Goal: Task Accomplishment & Management: Manage account settings

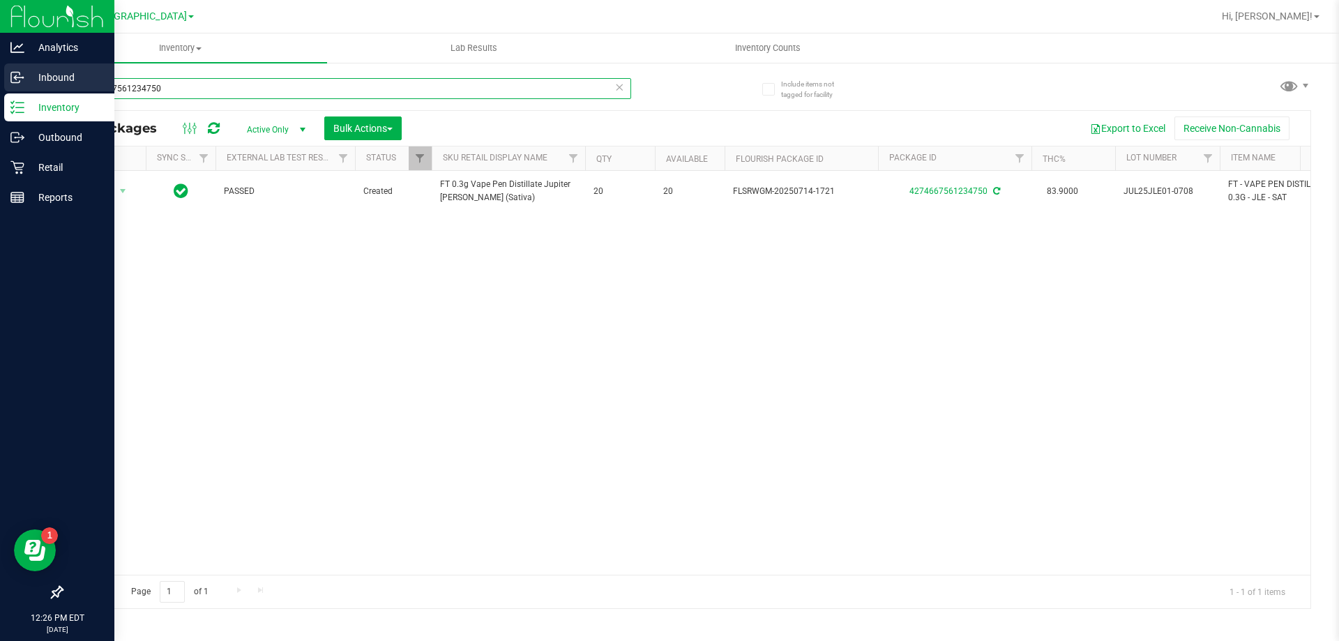
drag, startPoint x: 0, startPoint y: 0, endPoint x: 0, endPoint y: 92, distance: 92.1
click at [0, 92] on div "Analytics Inbound Inventory Outbound Retail Reports 12:26 PM EDT [DATE] 09/23 […" at bounding box center [669, 320] width 1339 height 641
type input "0066249594737085"
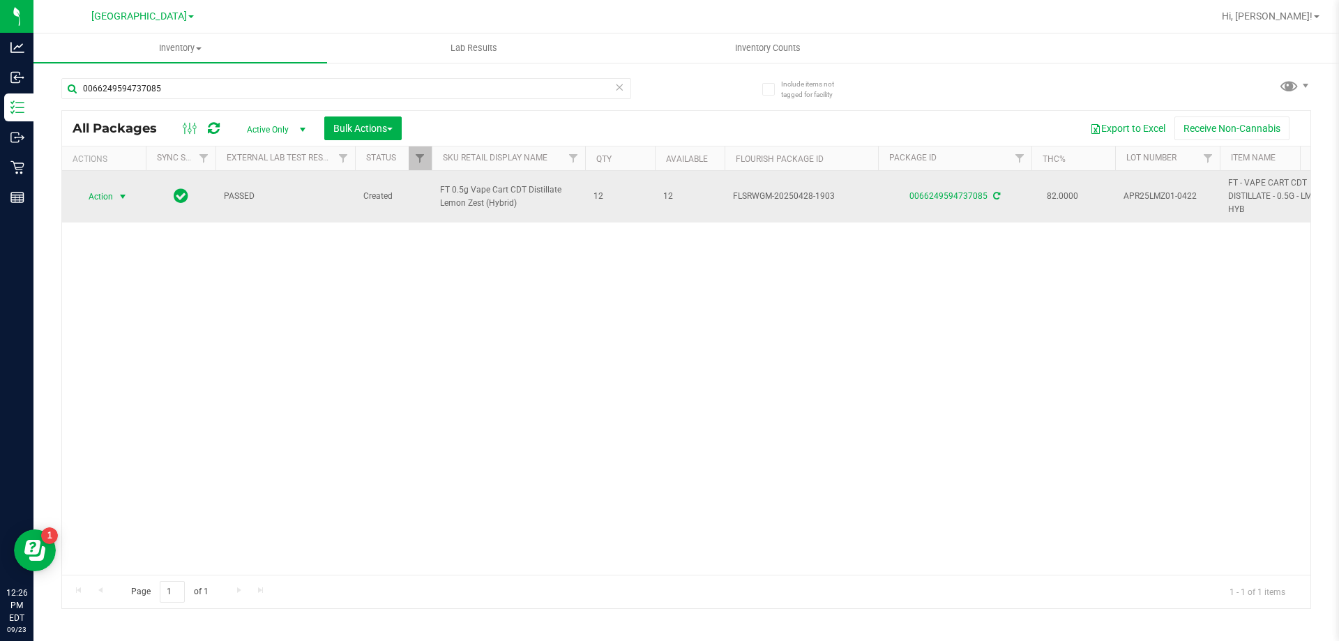
click at [98, 192] on span "Action" at bounding box center [95, 197] width 38 height 20
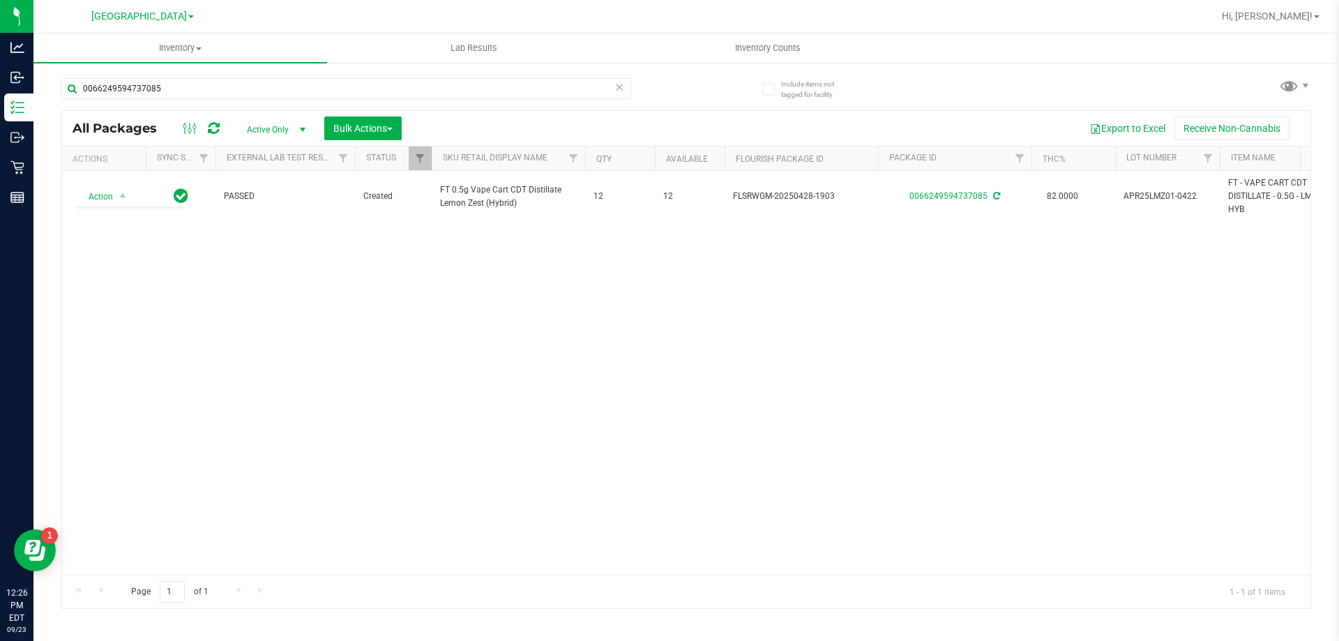
click at [452, 333] on div "Action Action Adjust qty Create package Edit attributes Global inventory Locate…" at bounding box center [686, 373] width 1248 height 404
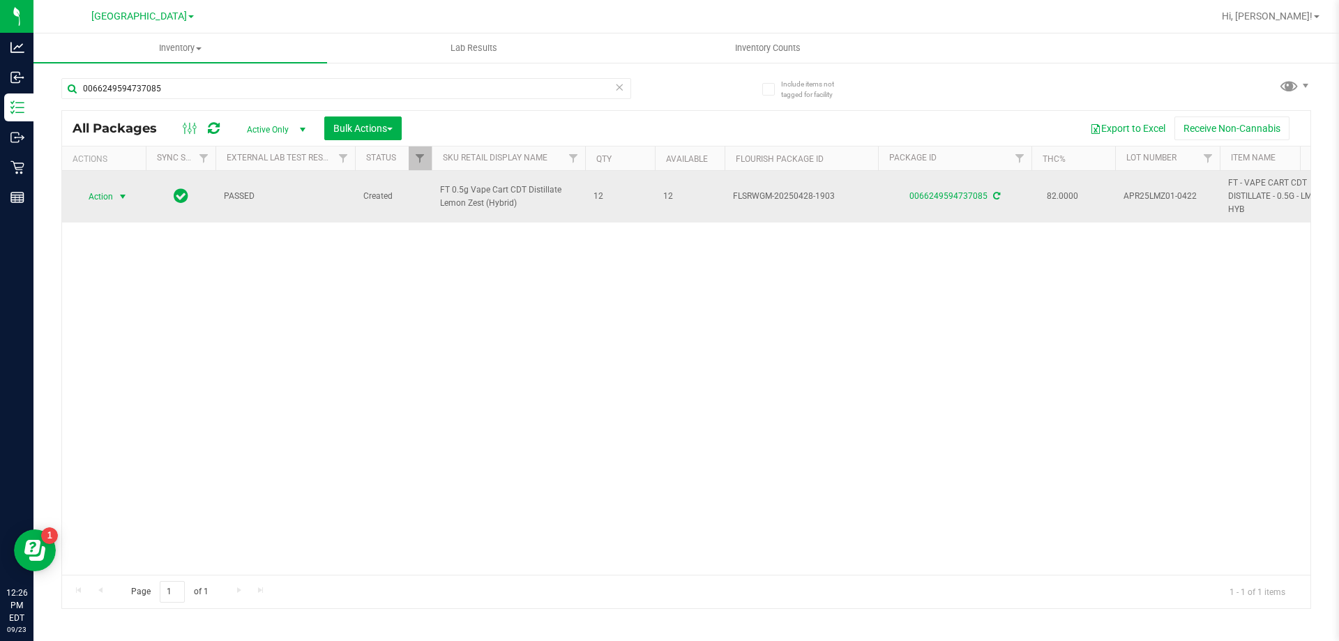
click at [110, 195] on span "Action" at bounding box center [95, 197] width 38 height 20
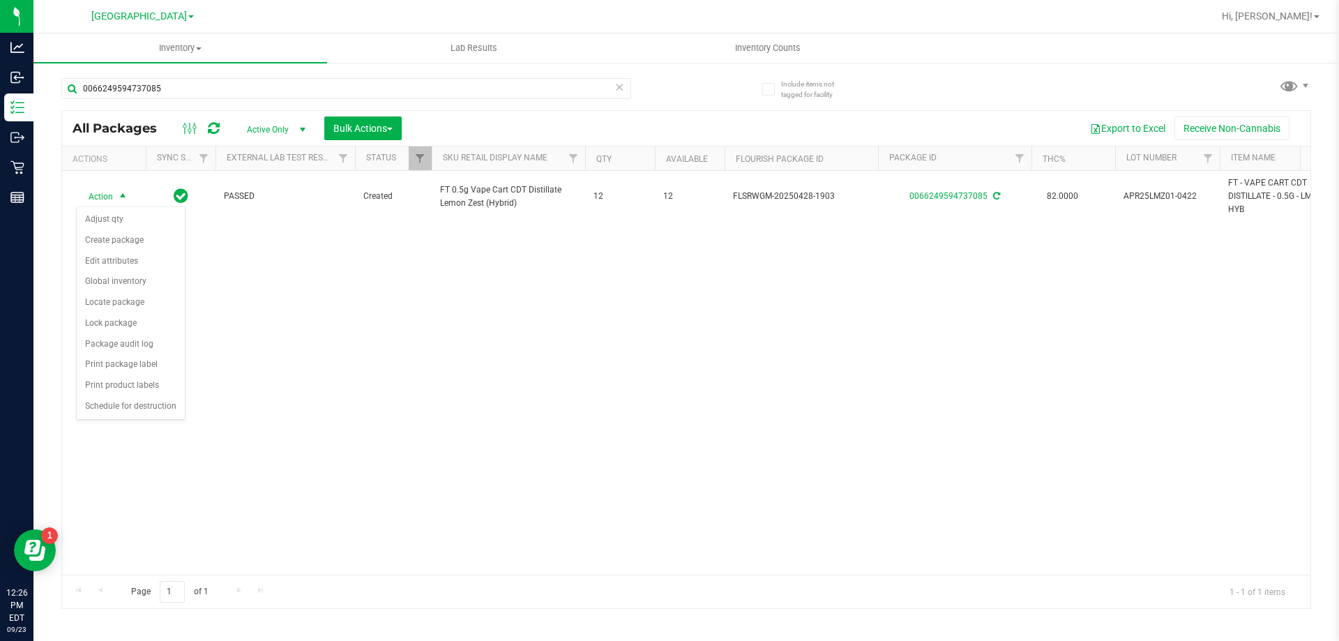
click at [248, 341] on div "Action Action Adjust qty Create package Edit attributes Global inventory Locate…" at bounding box center [686, 373] width 1248 height 404
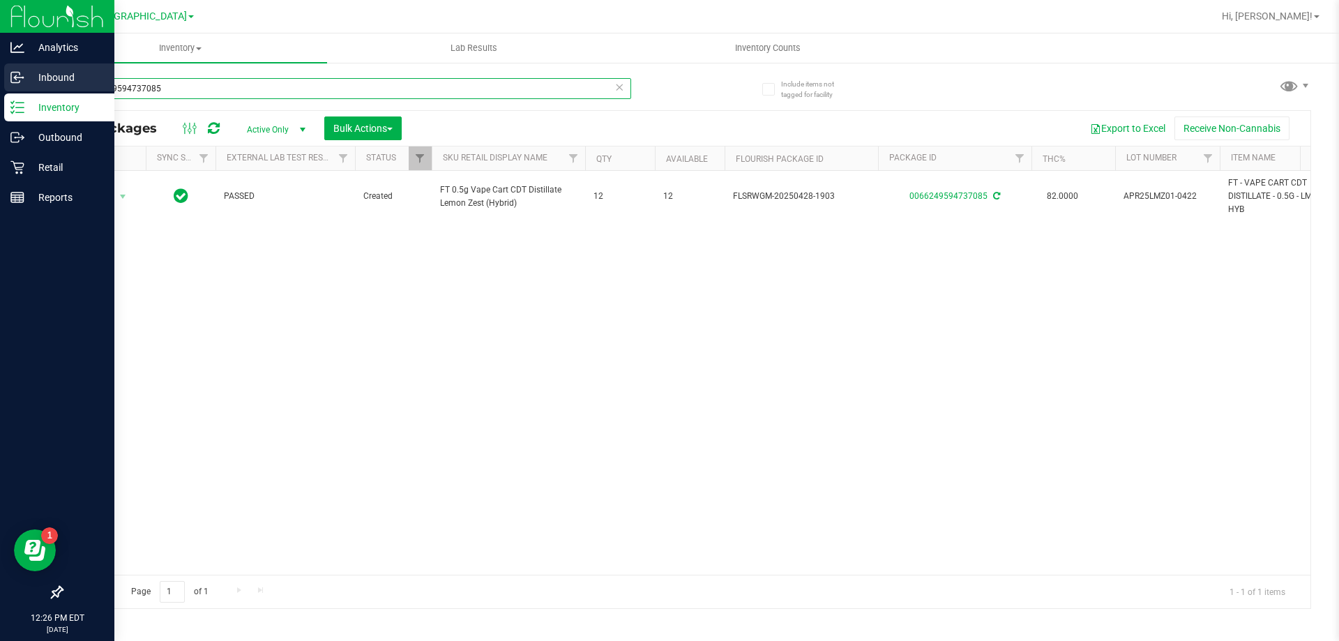
drag, startPoint x: 193, startPoint y: 85, endPoint x: 0, endPoint y: 83, distance: 193.2
click at [0, 83] on div "Analytics Inbound Inventory Outbound Retail Reports 12:26 PM EDT [DATE] 09/23 […" at bounding box center [669, 320] width 1339 height 641
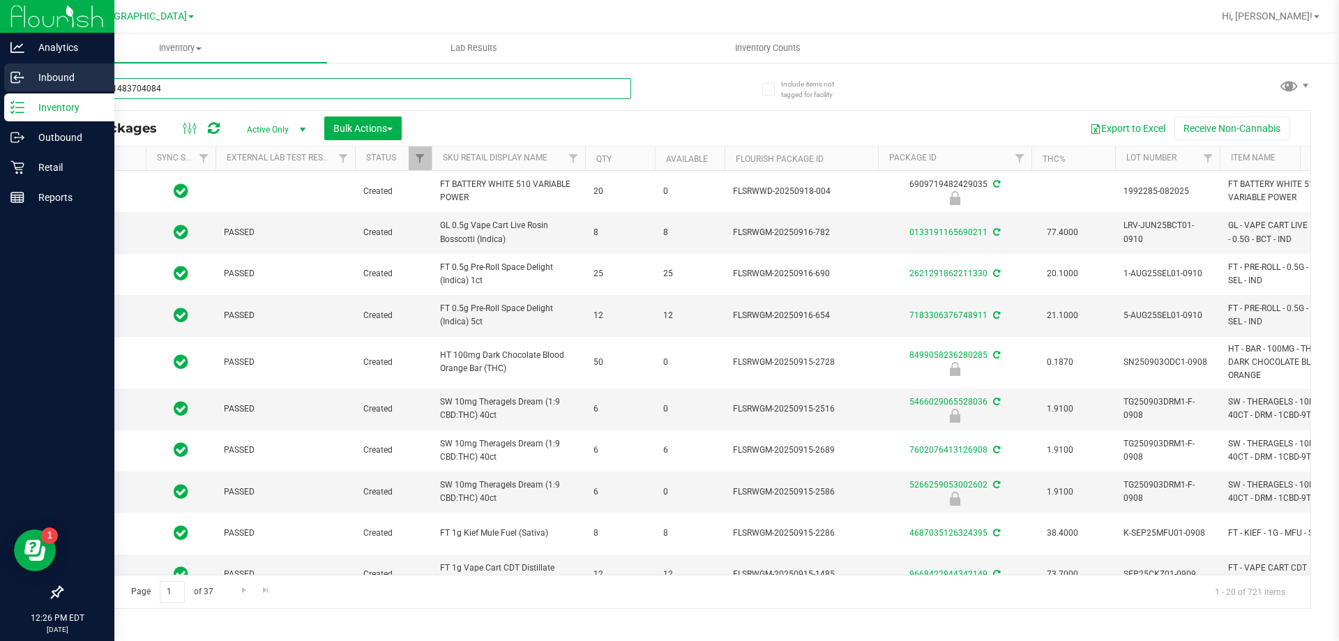
type input "2189001483704084"
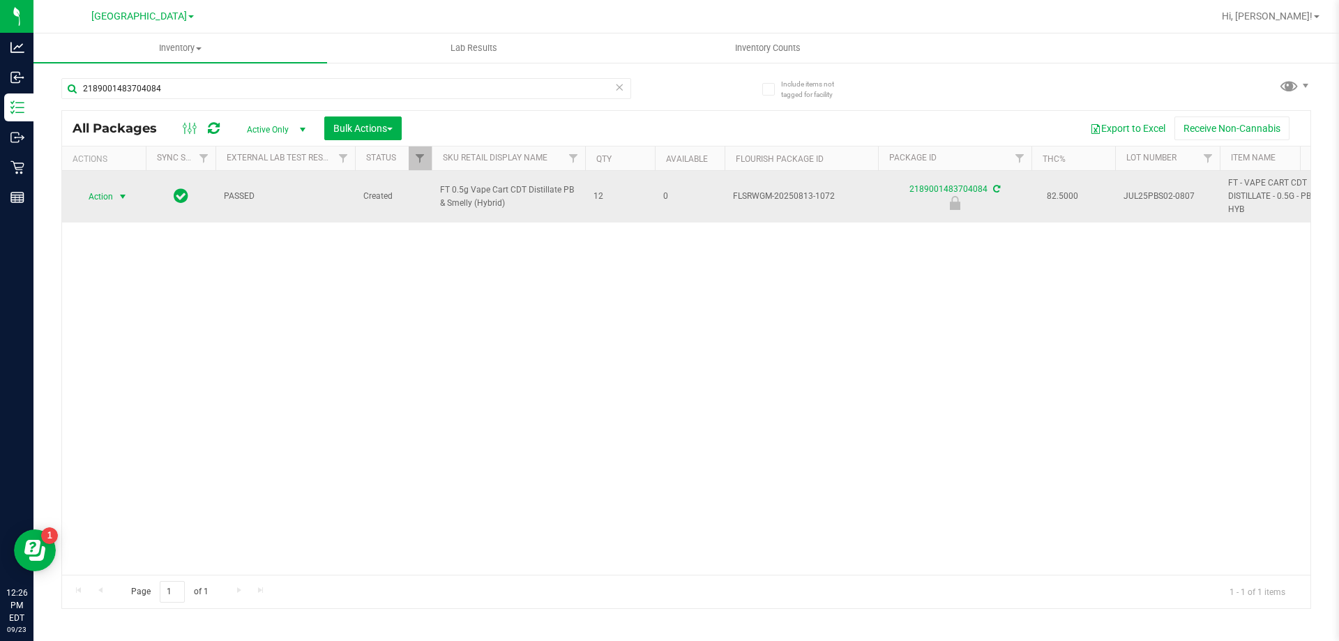
click at [101, 199] on span "Action" at bounding box center [95, 197] width 38 height 20
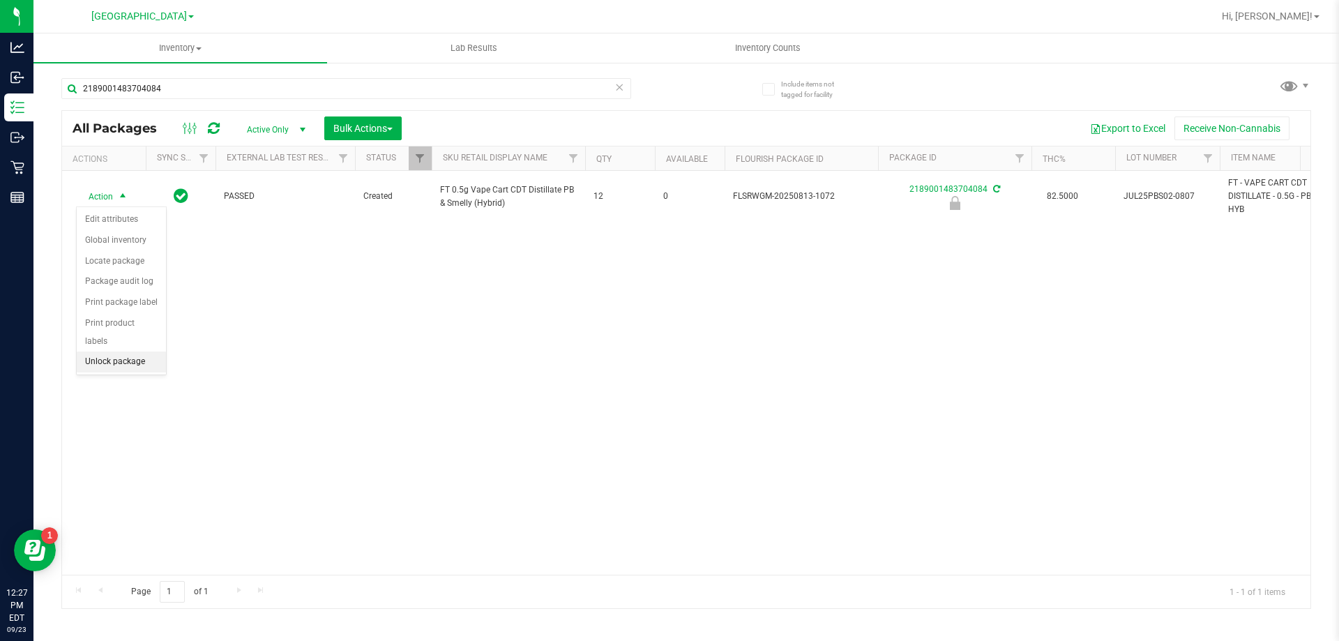
click at [114, 352] on li "Unlock package" at bounding box center [121, 362] width 89 height 21
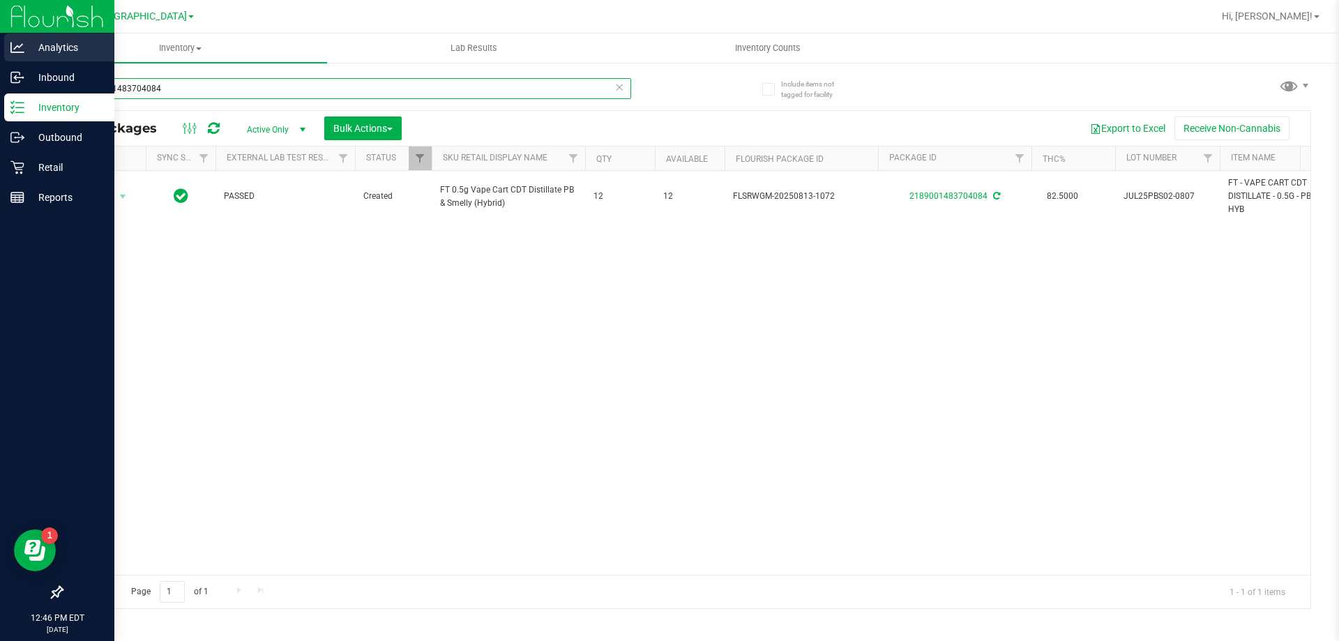
drag, startPoint x: 215, startPoint y: 79, endPoint x: 18, endPoint y: 56, distance: 198.0
click at [0, 56] on div "Analytics Inbound Inventory Outbound Retail Reports 12:46 PM EDT [DATE] 09/23 […" at bounding box center [669, 320] width 1339 height 641
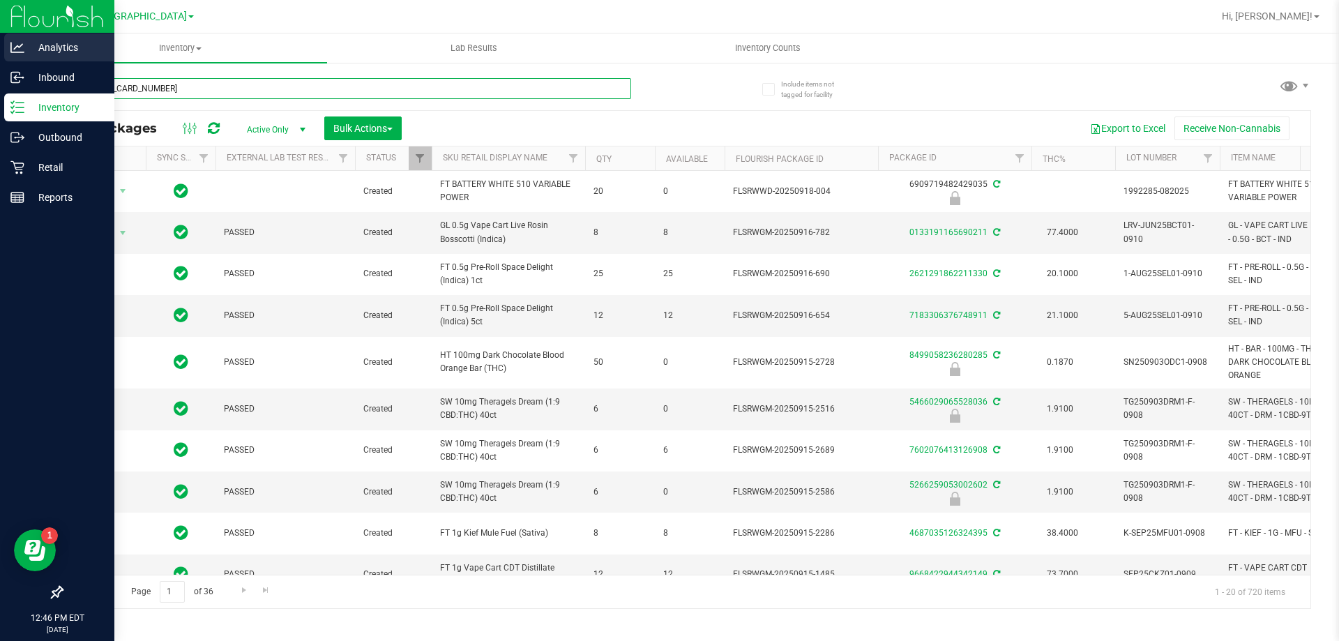
type input "[CREDIT_CARD_NUMBER]"
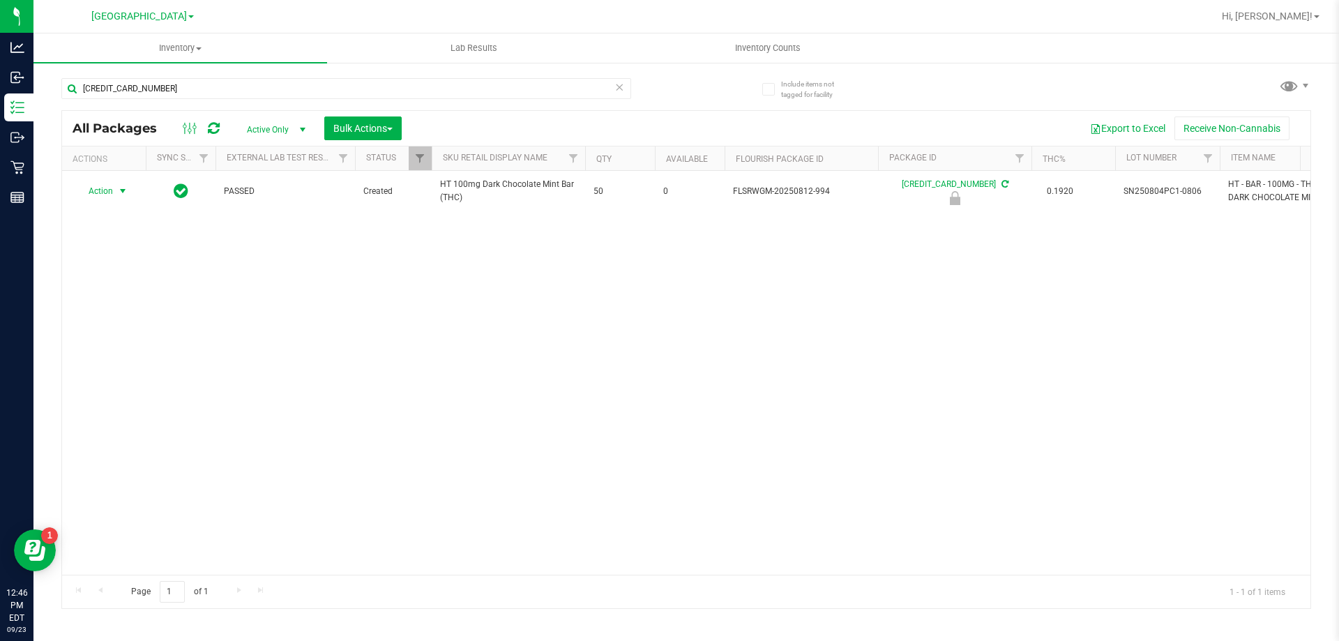
click at [104, 191] on span "Action" at bounding box center [95, 191] width 38 height 20
click at [137, 347] on li "Unlock package" at bounding box center [121, 357] width 89 height 21
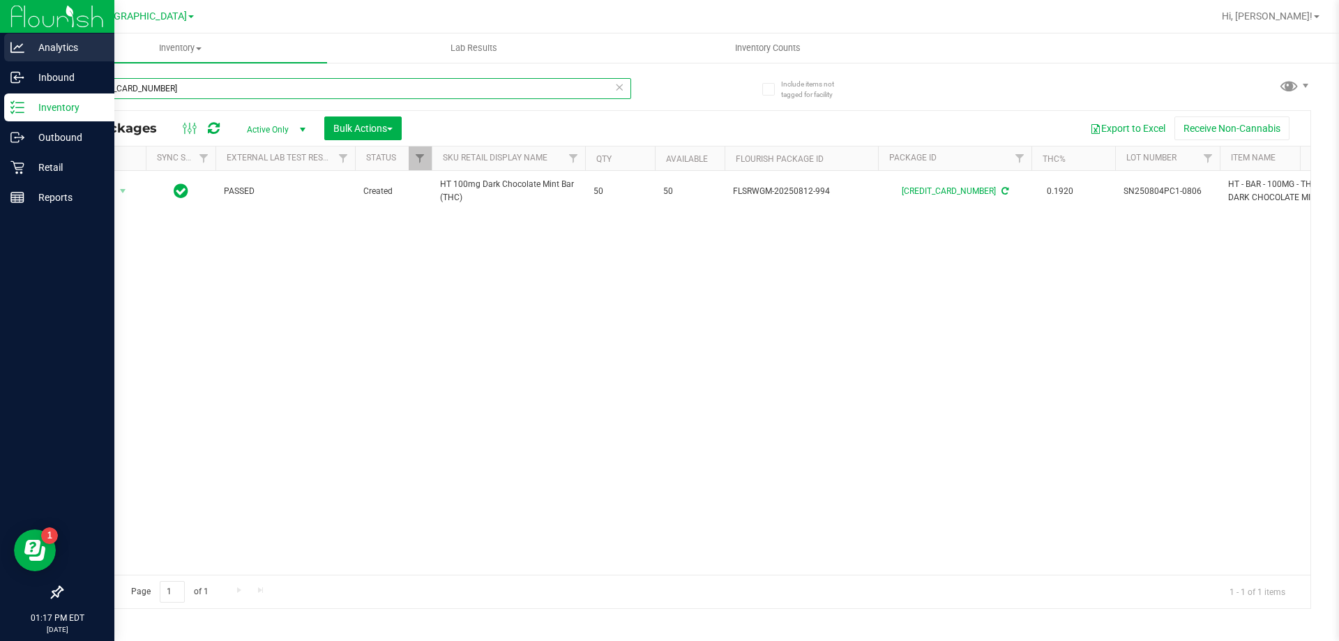
drag, startPoint x: 188, startPoint y: 89, endPoint x: 0, endPoint y: 52, distance: 191.9
click at [0, 52] on div "Analytics Inbound Inventory Outbound Retail Reports 01:17 PM EDT [DATE] 09/23 […" at bounding box center [669, 320] width 1339 height 641
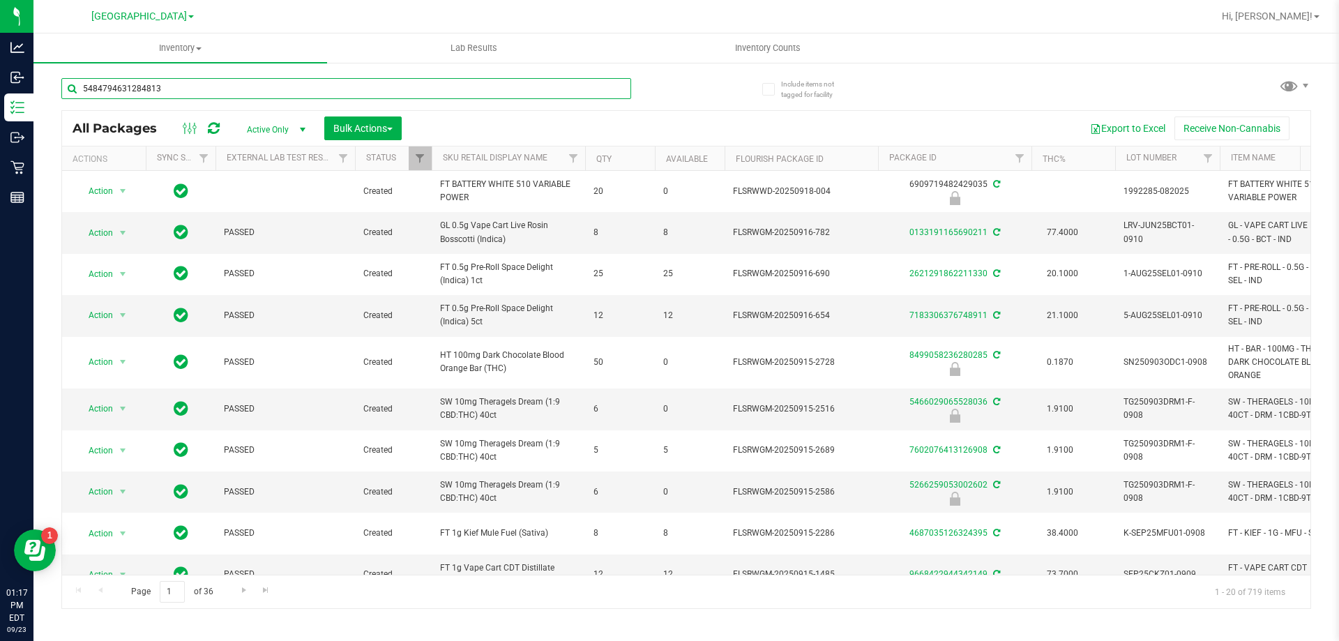
type input "5484794631284813"
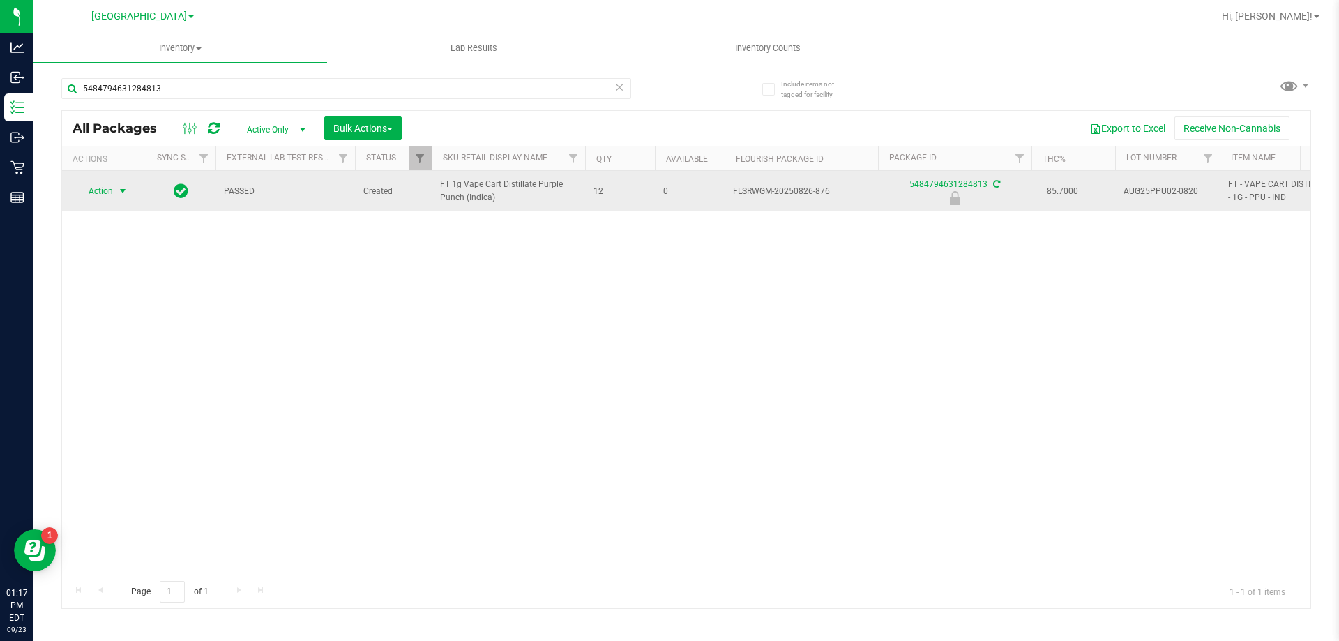
click at [103, 191] on span "Action" at bounding box center [95, 191] width 38 height 20
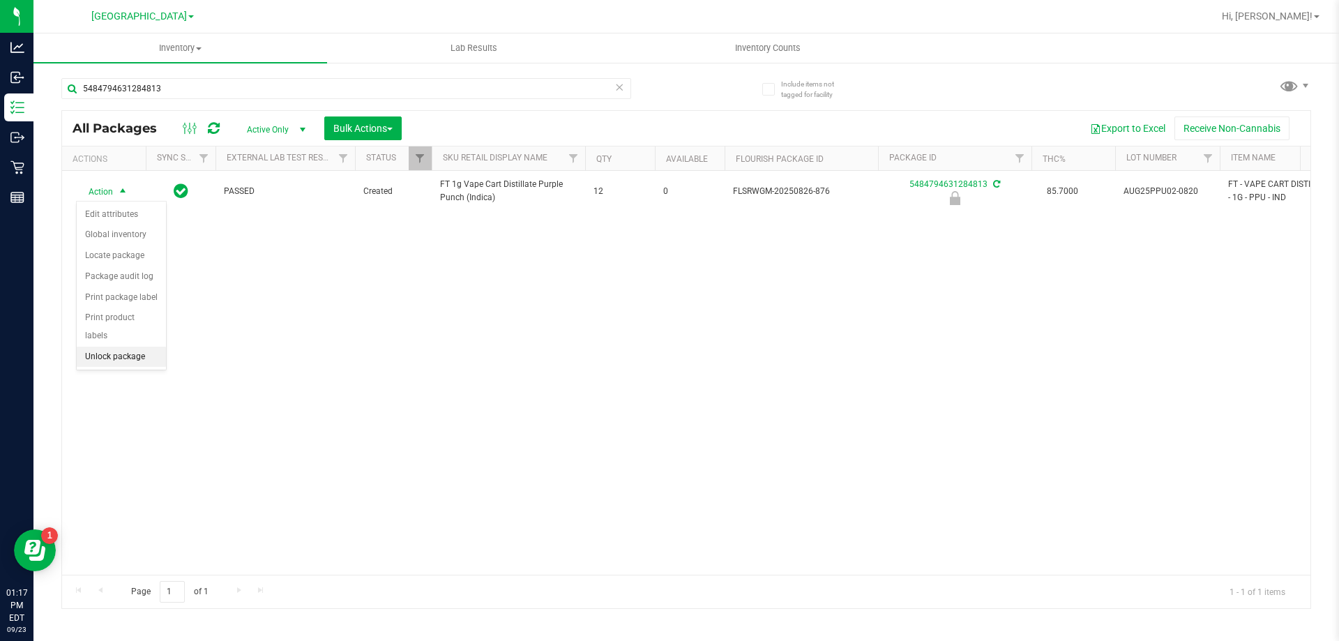
click at [106, 347] on li "Unlock package" at bounding box center [121, 357] width 89 height 21
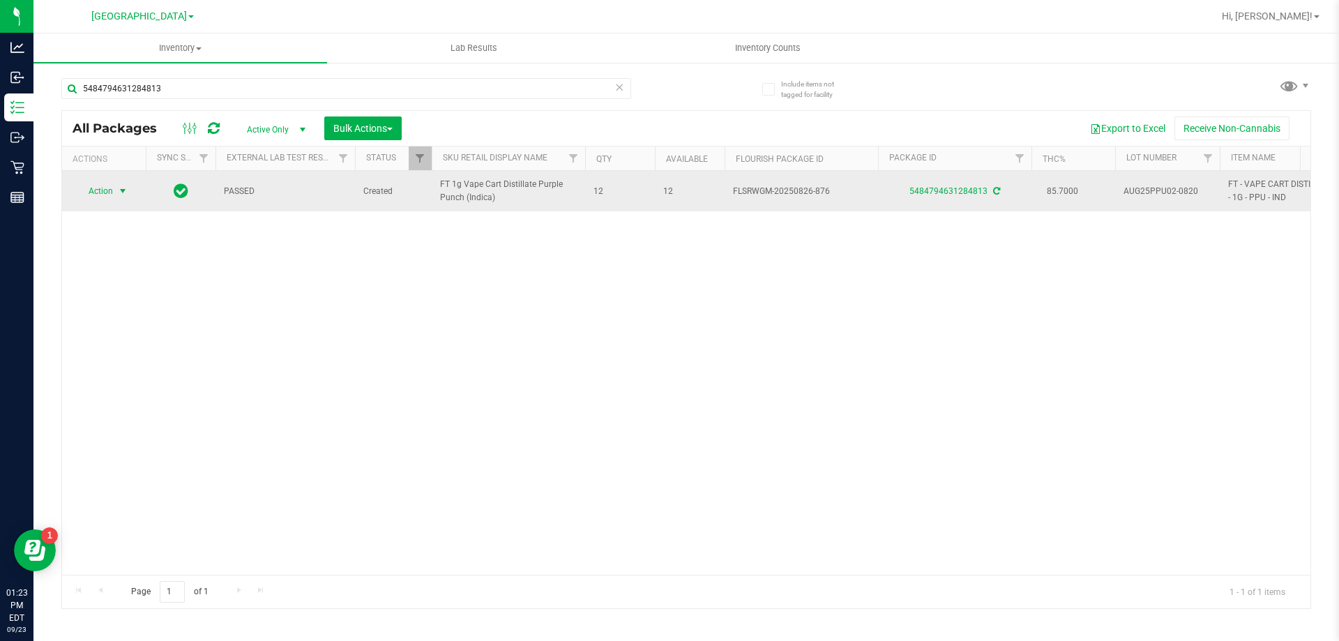
click at [109, 192] on span "Action" at bounding box center [95, 191] width 38 height 20
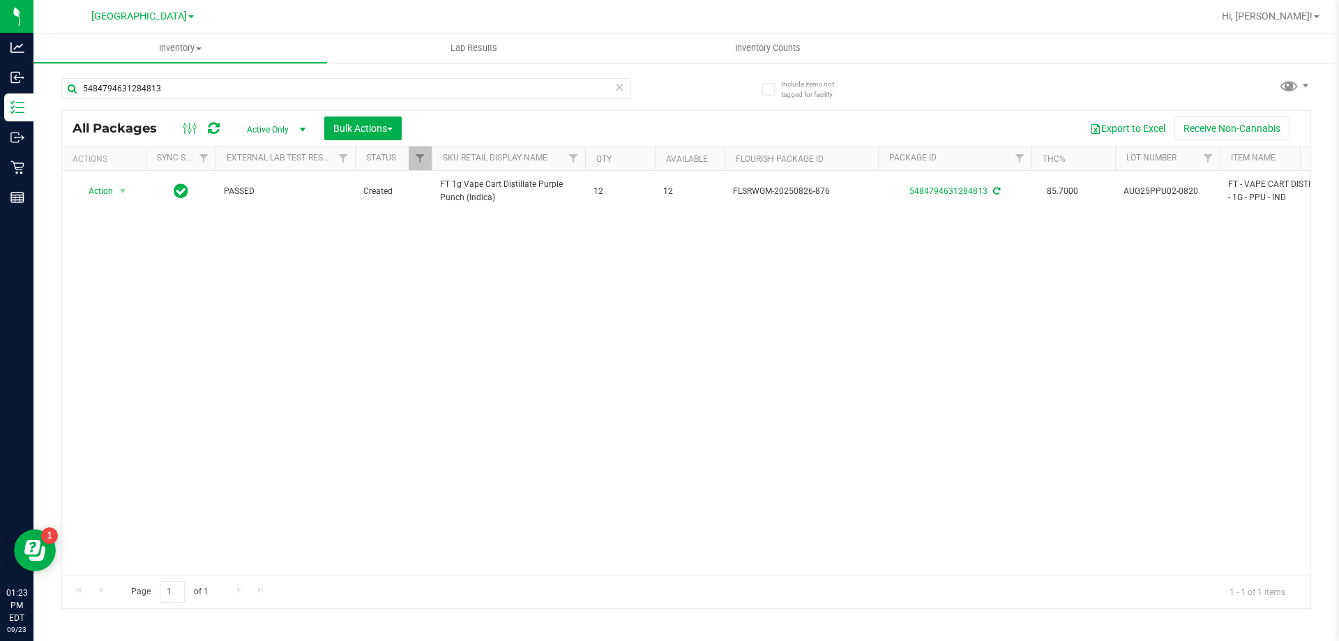
click at [240, 337] on div "Action Action Adjust qty Create package Edit attributes Global inventory Locate…" at bounding box center [686, 373] width 1248 height 404
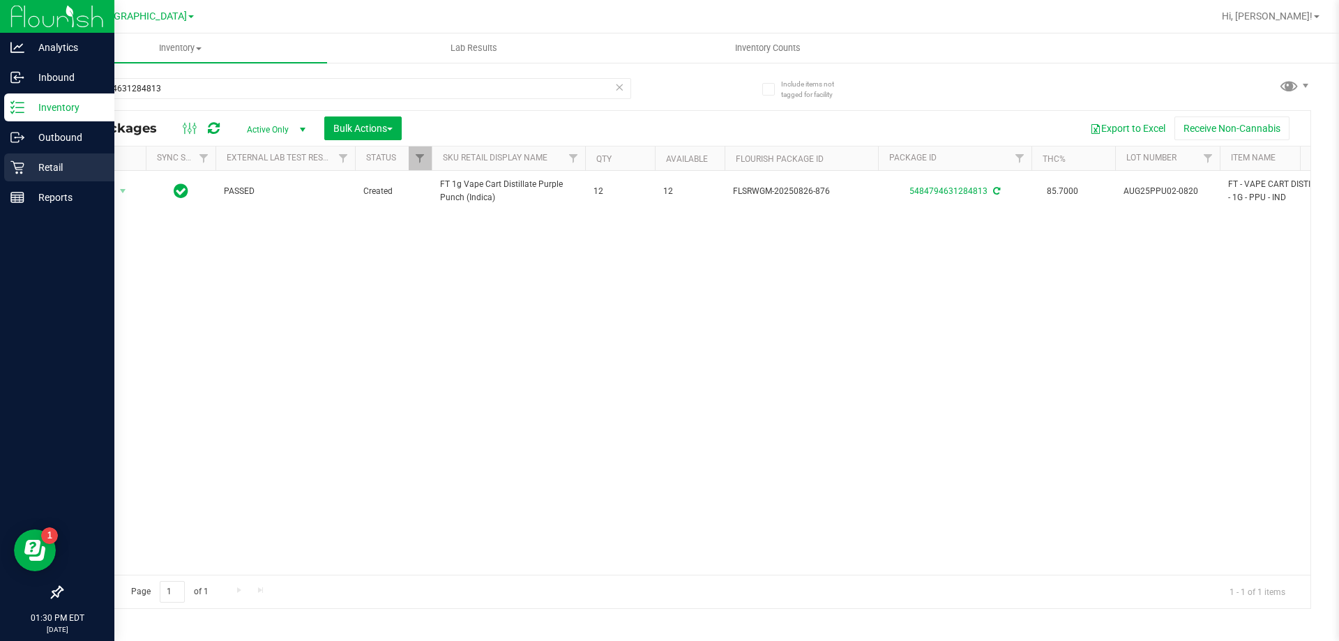
click at [39, 169] on p "Retail" at bounding box center [66, 167] width 84 height 17
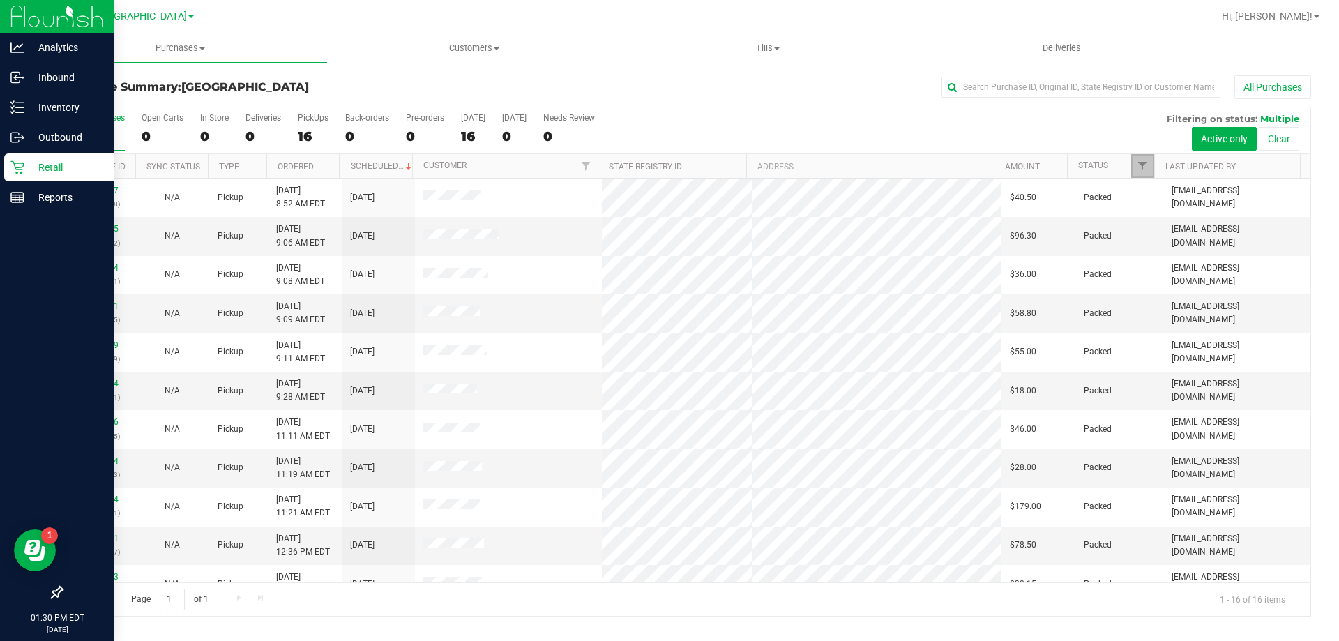
click at [1147, 174] on link "Filter" at bounding box center [1142, 166] width 23 height 24
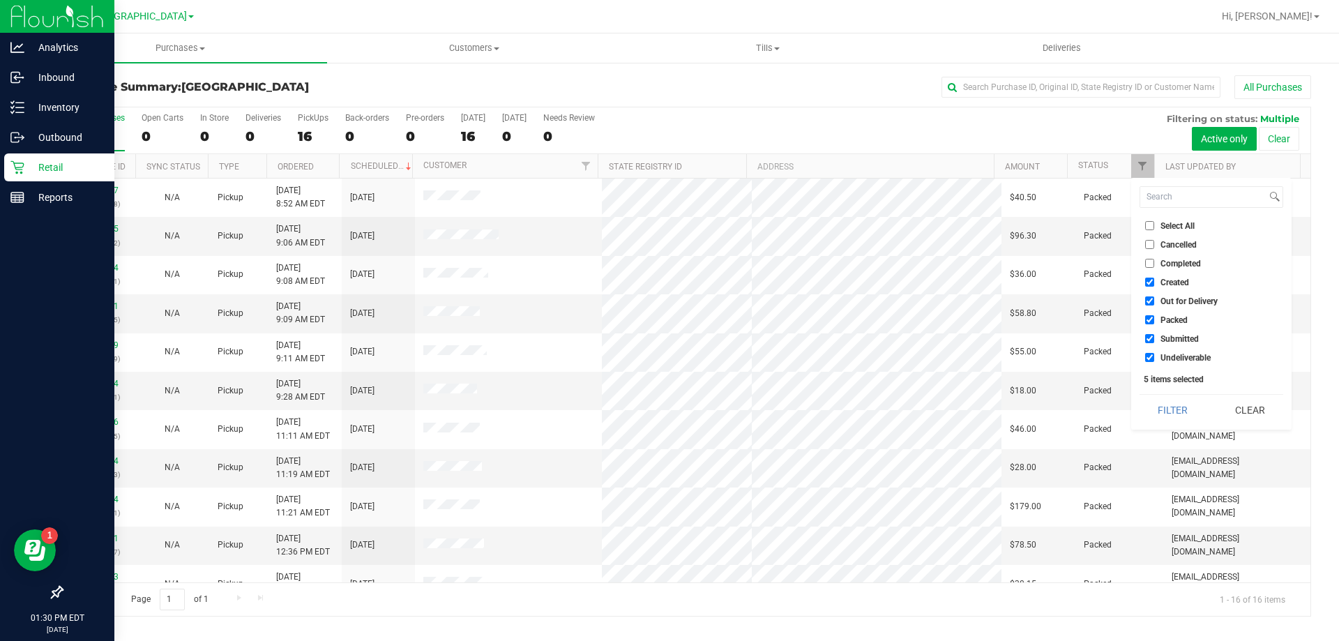
click at [1147, 279] on input "Created" at bounding box center [1149, 282] width 9 height 9
checkbox input "false"
click at [1149, 296] on li "Out for Delivery" at bounding box center [1212, 301] width 144 height 15
click at [1152, 303] on input "Out for Delivery" at bounding box center [1149, 300] width 9 height 9
checkbox input "false"
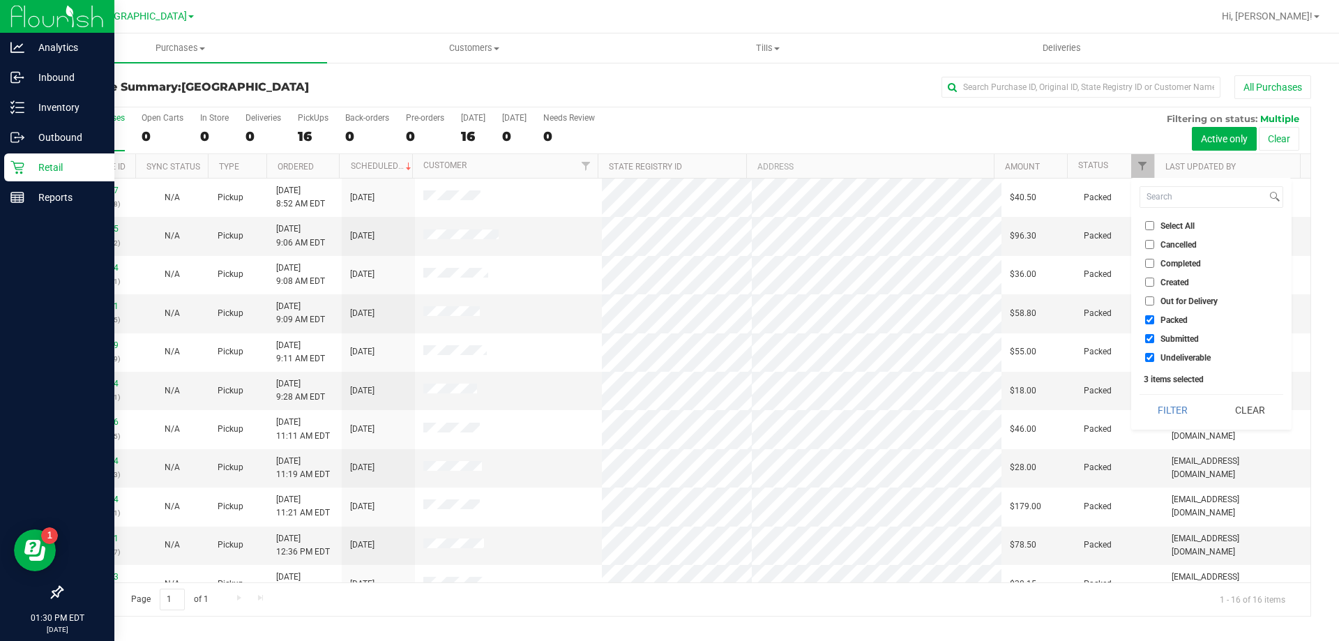
click at [1150, 321] on input "Packed" at bounding box center [1149, 319] width 9 height 9
checkbox input "false"
click at [1146, 354] on input "Undeliverable" at bounding box center [1149, 357] width 9 height 9
checkbox input "false"
click at [1157, 402] on button "Filter" at bounding box center [1173, 410] width 67 height 31
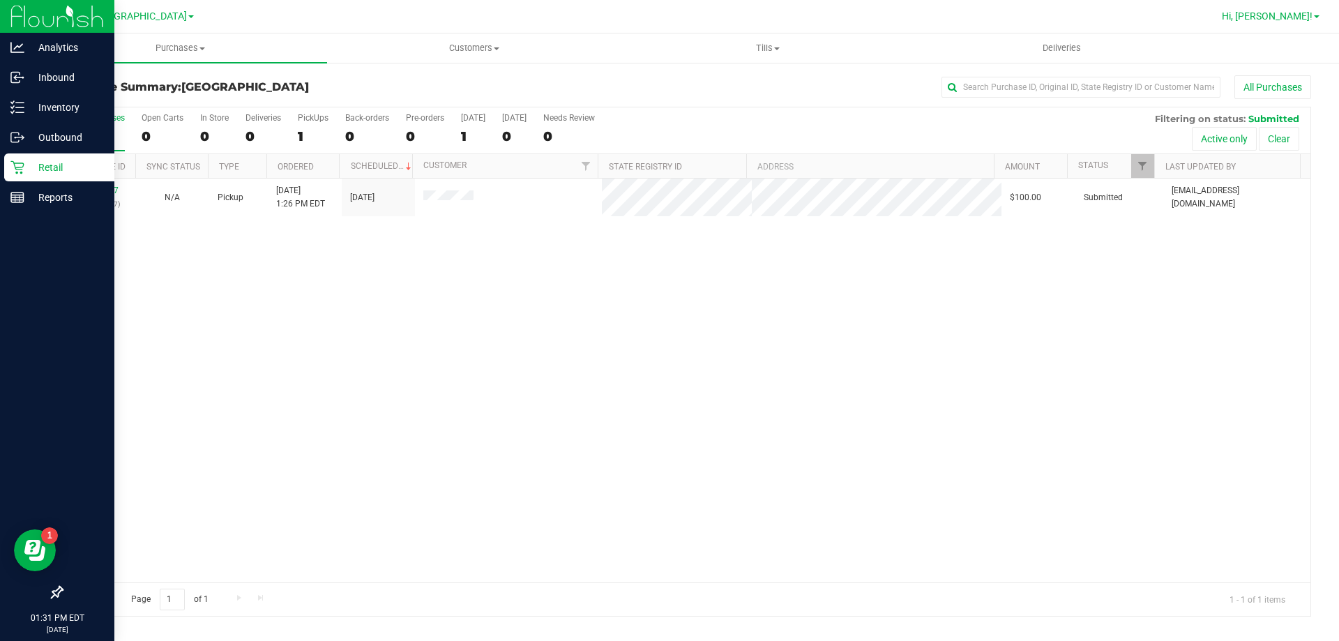
click at [1308, 22] on span "Hi, [PERSON_NAME]!" at bounding box center [1267, 15] width 91 height 11
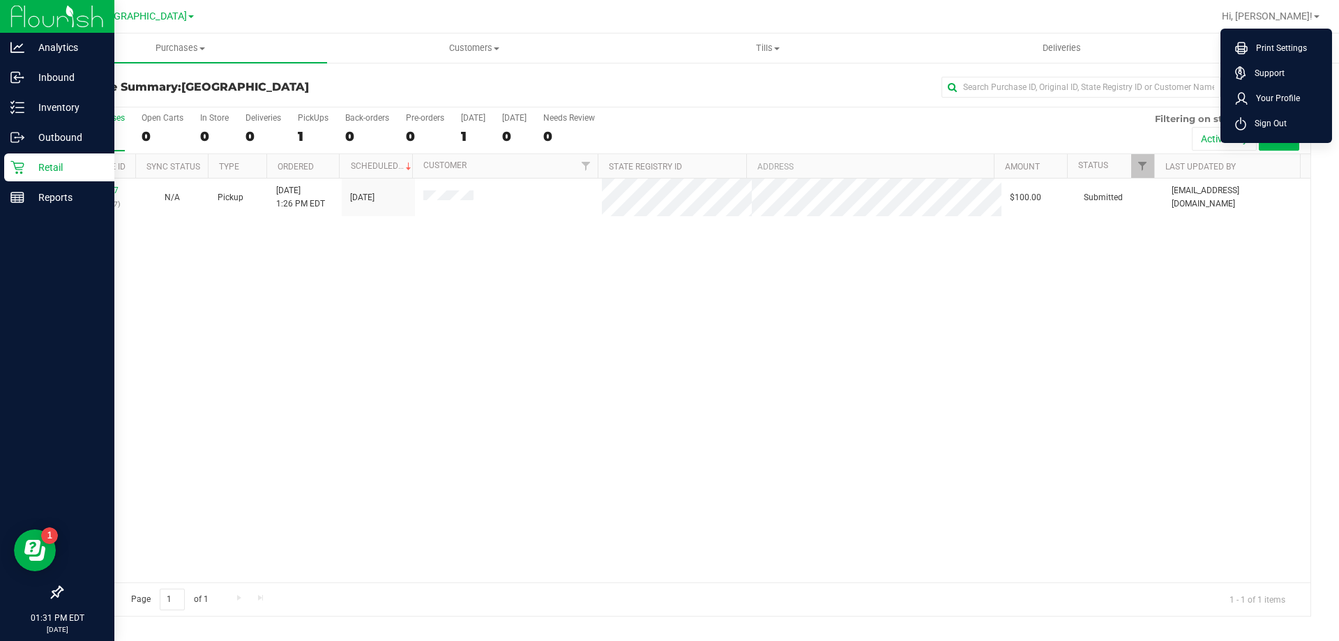
drag, startPoint x: 1279, startPoint y: 128, endPoint x: 1268, endPoint y: 135, distance: 13.2
click at [1278, 128] on span "Sign Out" at bounding box center [1266, 123] width 40 height 14
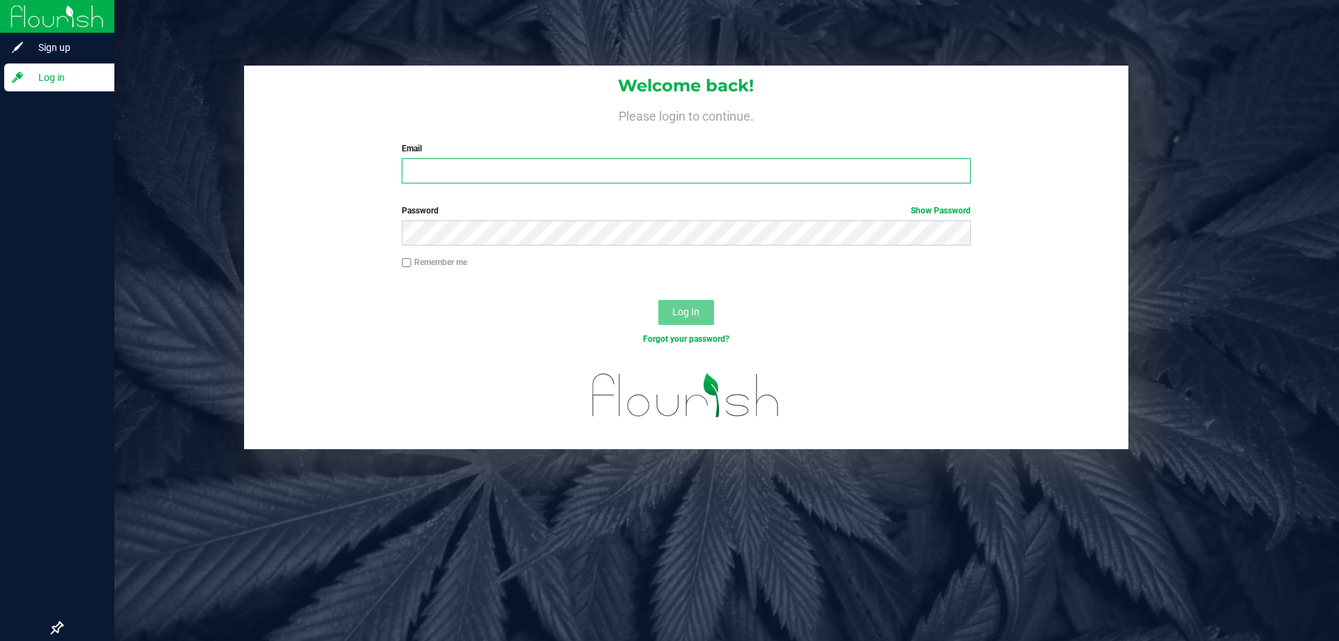
click at [460, 177] on input "Email" at bounding box center [686, 170] width 568 height 25
type input "[EMAIL_ADDRESS][DOMAIN_NAME]"
click at [451, 216] on div "Password Show Password" at bounding box center [685, 224] width 589 height 41
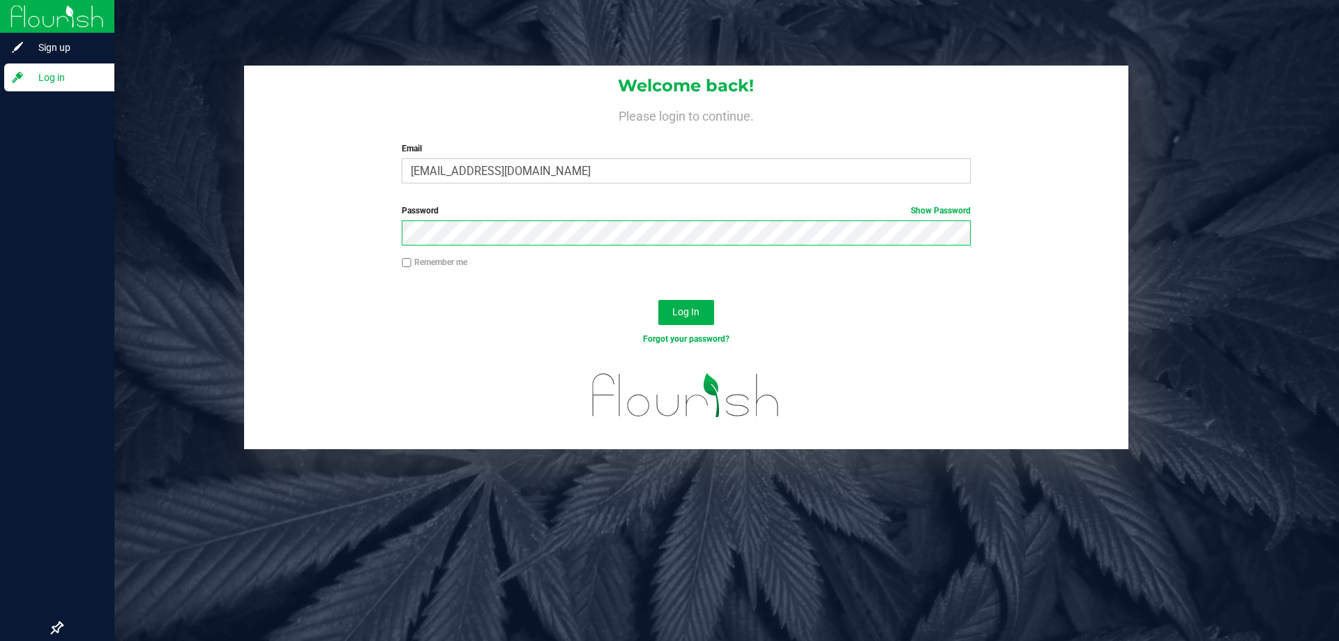
click at [658, 300] on button "Log In" at bounding box center [686, 312] width 56 height 25
